Goal: Task Accomplishment & Management: Manage account settings

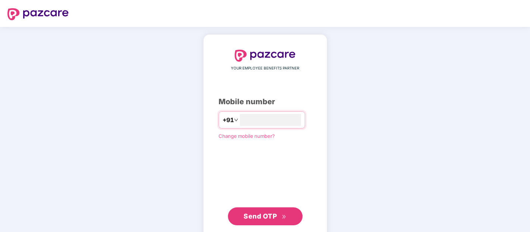
type input "**********"
click at [246, 172] on div "**********" at bounding box center [265, 137] width 93 height 175
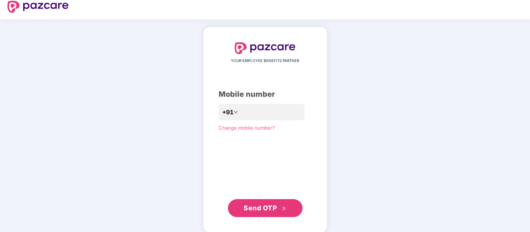
scroll to position [15, 0]
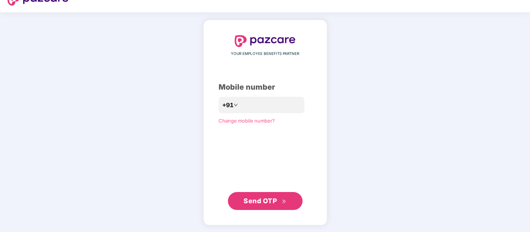
click at [254, 200] on span "Send OTP" at bounding box center [260, 201] width 33 height 8
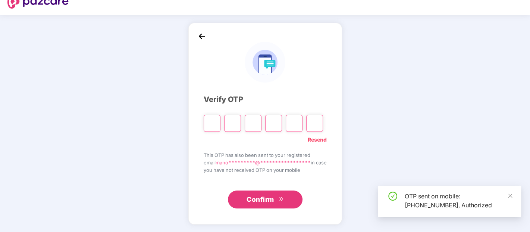
scroll to position [11, 0]
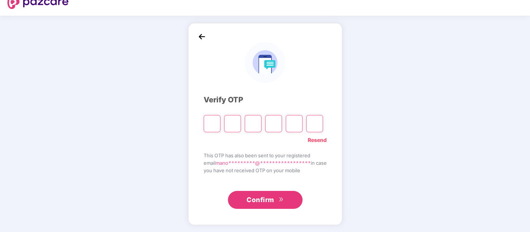
type input "*"
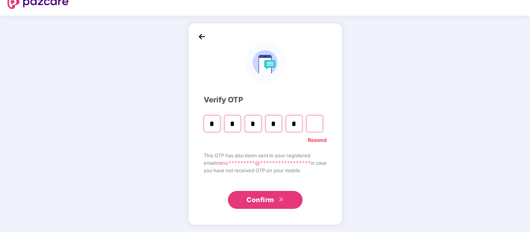
type input "*"
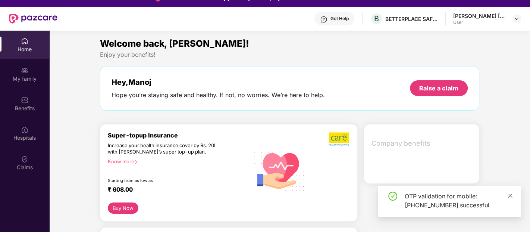
click at [512, 194] on icon "close" at bounding box center [510, 195] width 5 height 5
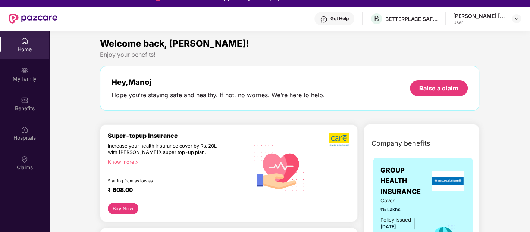
scroll to position [41, 0]
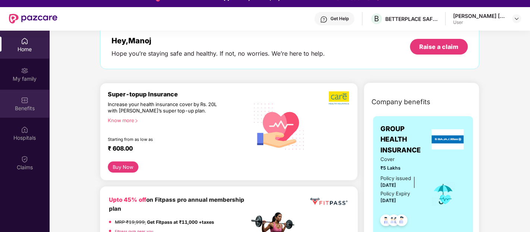
click at [27, 103] on img at bounding box center [24, 99] width 7 height 7
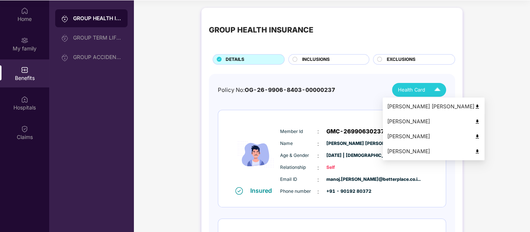
click at [475, 107] on img at bounding box center [478, 107] width 6 height 6
click at [437, 89] on img at bounding box center [437, 89] width 13 height 13
click at [442, 120] on div "[PERSON_NAME]" at bounding box center [433, 121] width 93 height 8
click at [475, 135] on img at bounding box center [478, 137] width 6 height 6
click at [438, 90] on img at bounding box center [437, 89] width 13 height 13
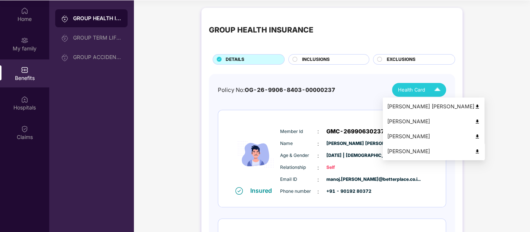
click at [475, 149] on img at bounding box center [478, 152] width 6 height 6
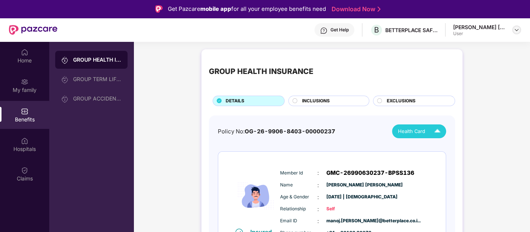
click at [517, 32] on img at bounding box center [517, 30] width 6 height 6
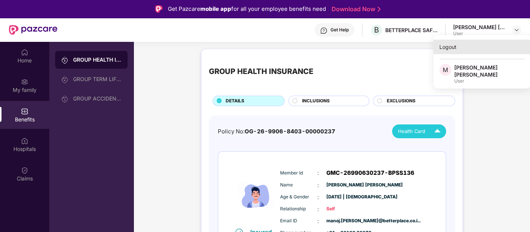
click at [449, 47] on div "Logout" at bounding box center [482, 47] width 97 height 15
